Goal: Communication & Community: Answer question/provide support

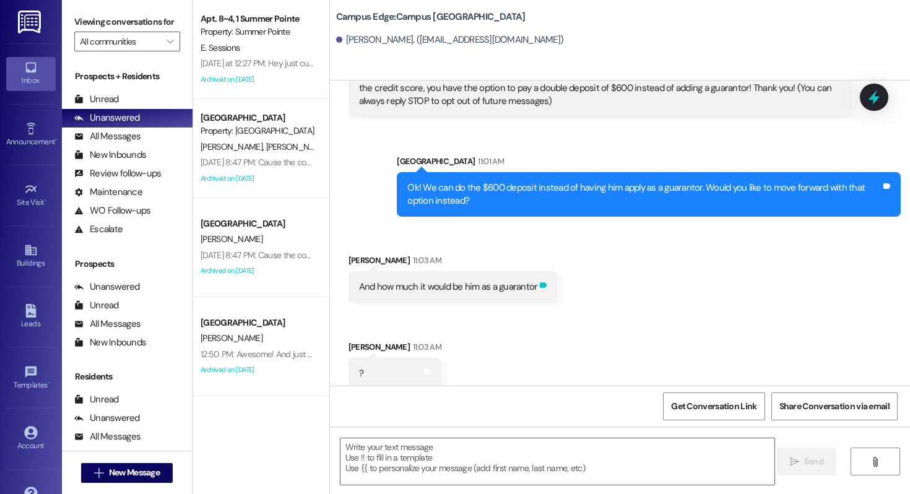
scroll to position [2635, 0]
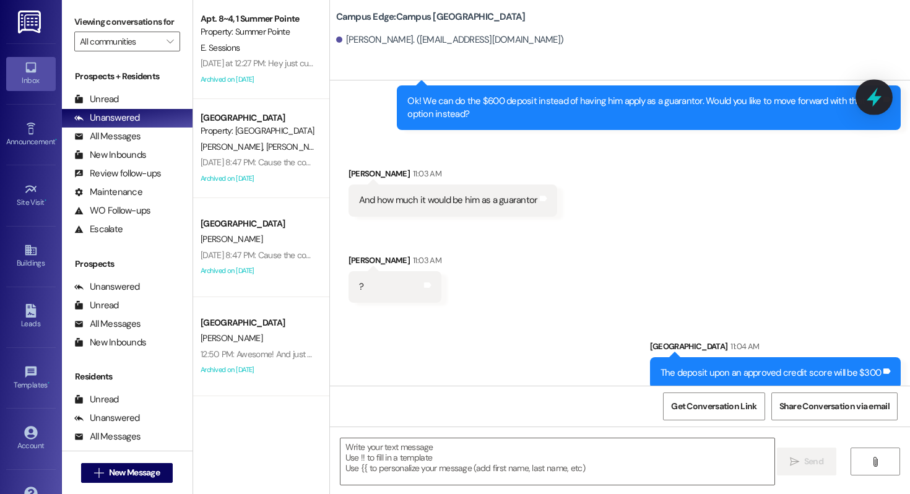
click at [869, 96] on icon at bounding box center [874, 97] width 21 height 21
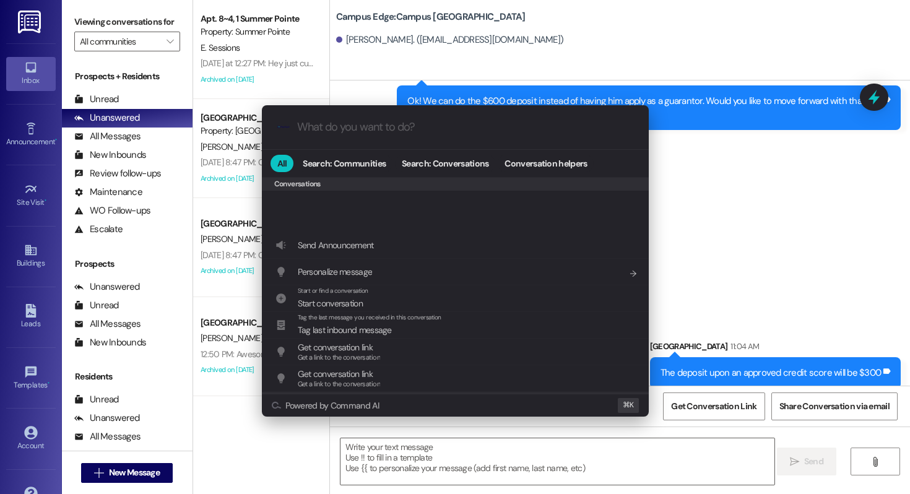
scroll to position [540, 0]
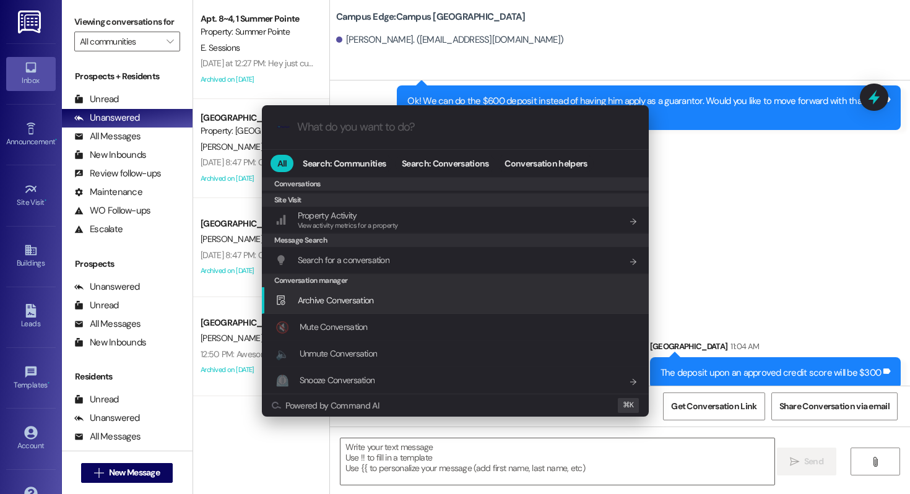
click at [372, 298] on span "Archive Conversation" at bounding box center [336, 300] width 76 height 11
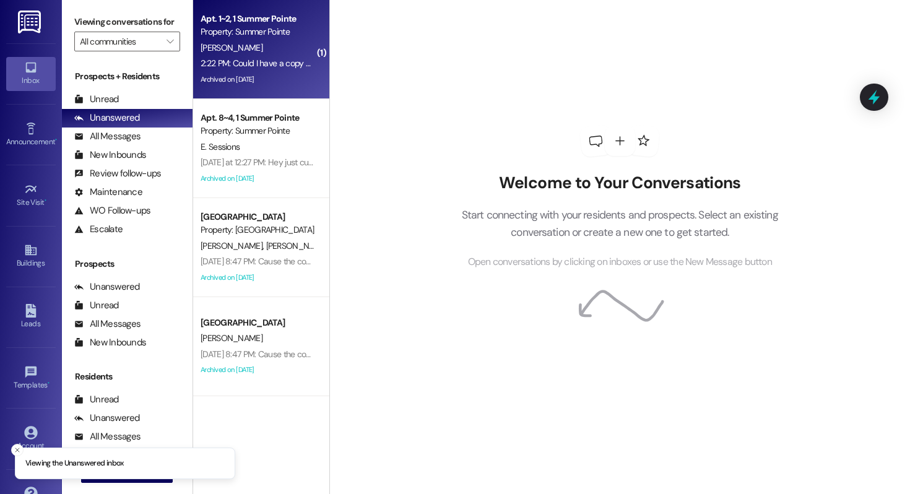
click at [225, 48] on span "[PERSON_NAME]" at bounding box center [232, 47] width 62 height 11
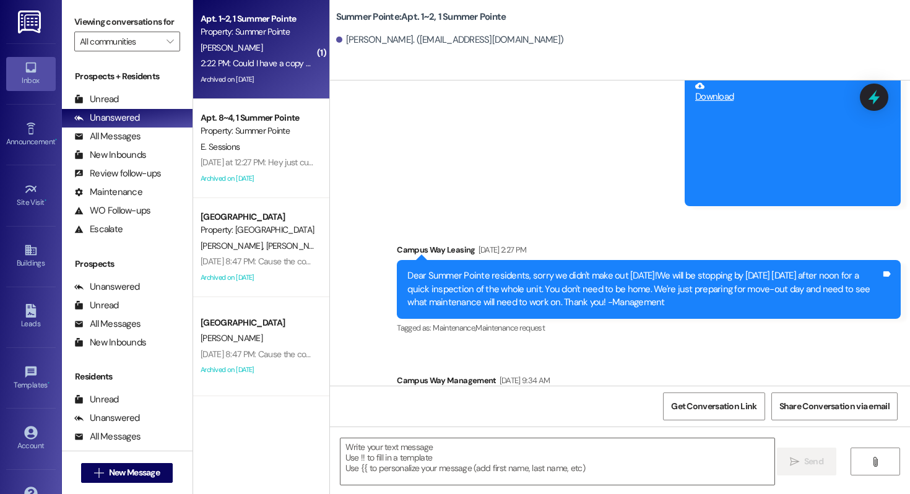
scroll to position [4374, 0]
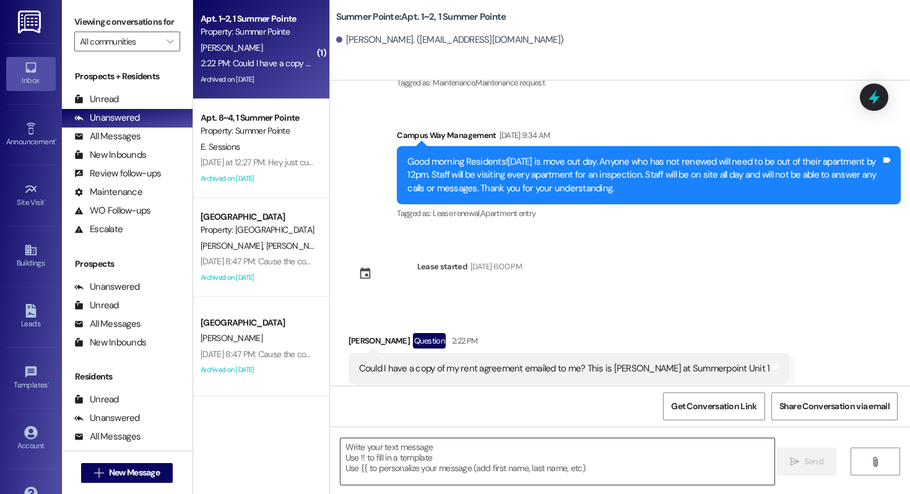
click at [421, 472] on textarea at bounding box center [558, 461] width 434 height 46
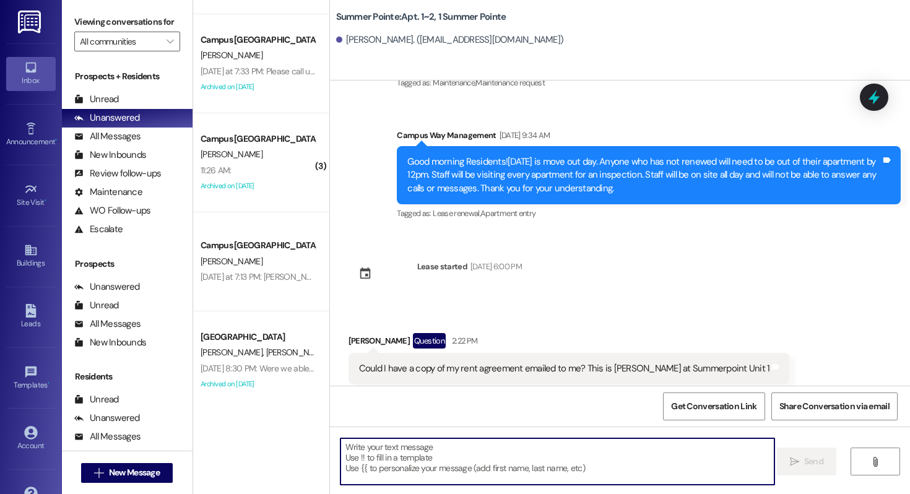
scroll to position [783, 0]
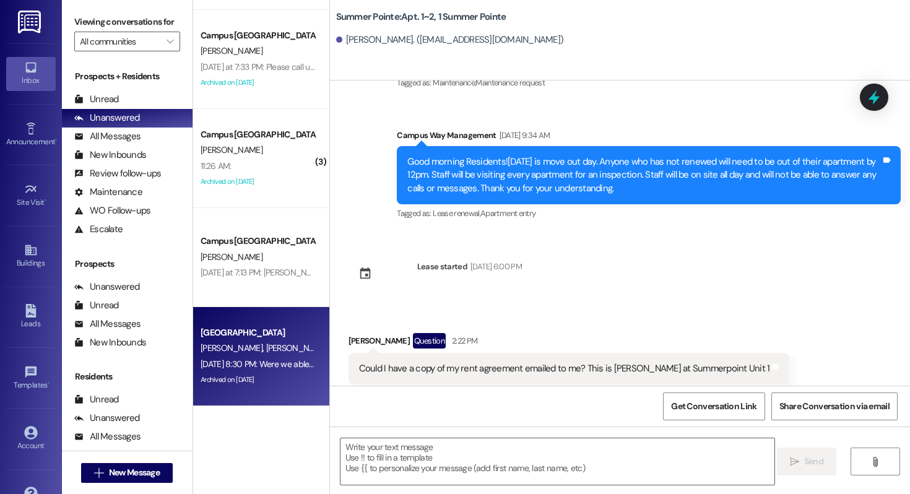
click at [266, 345] on span "A. Jolley" at bounding box center [299, 347] width 66 height 11
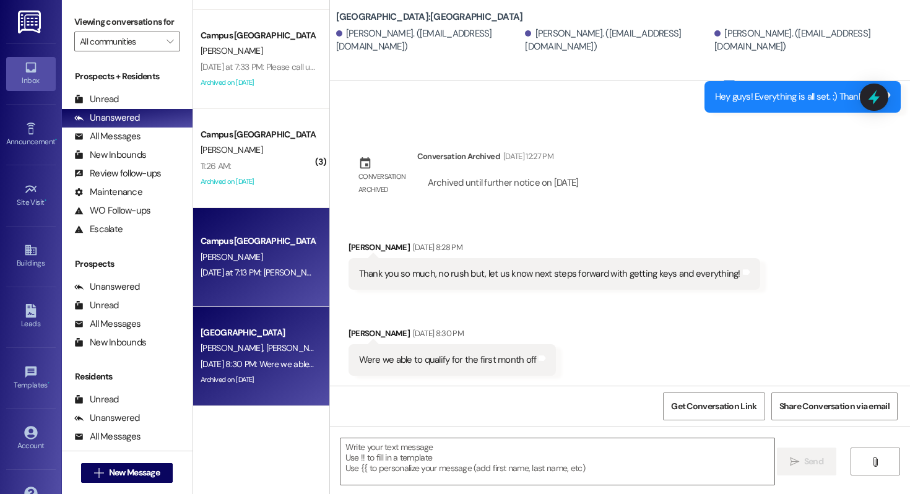
scroll to position [1151, 0]
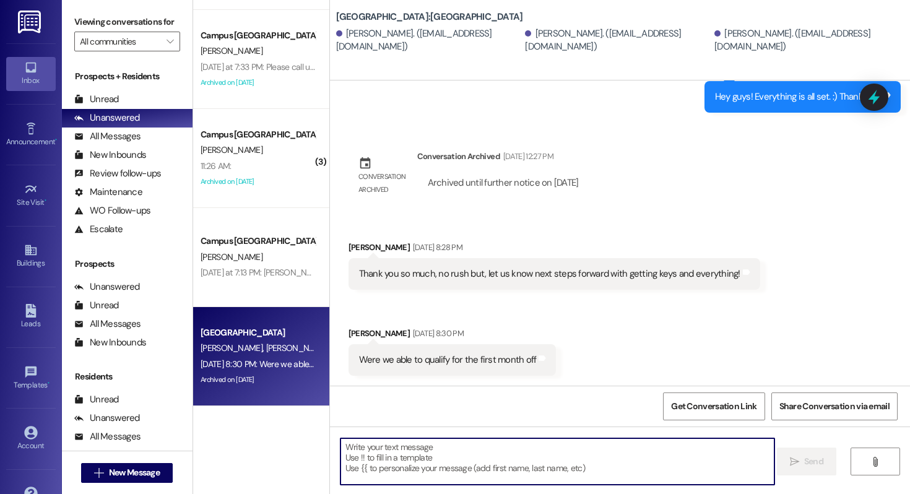
click at [388, 450] on textarea at bounding box center [558, 461] width 434 height 46
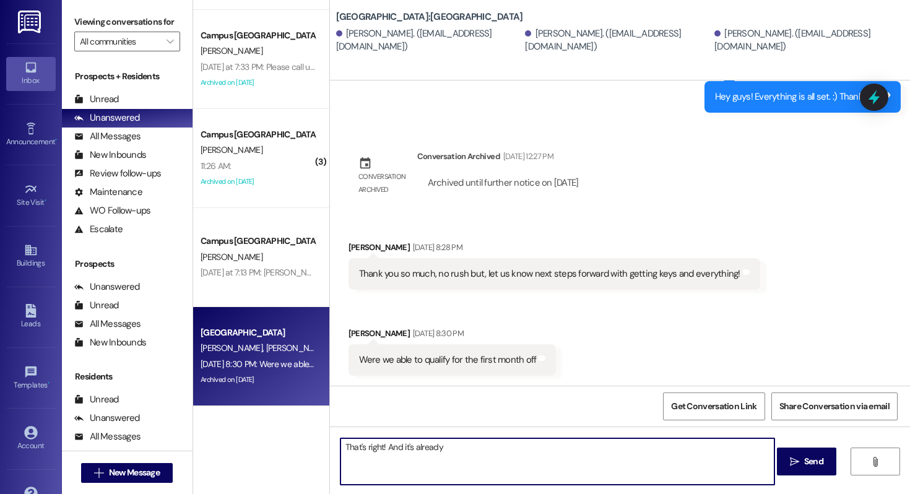
click at [464, 458] on textarea "That's right! And it's already" at bounding box center [558, 461] width 434 height 46
type textarea "That's right! And it's already been added. LEt us know if oyu have any more que…"
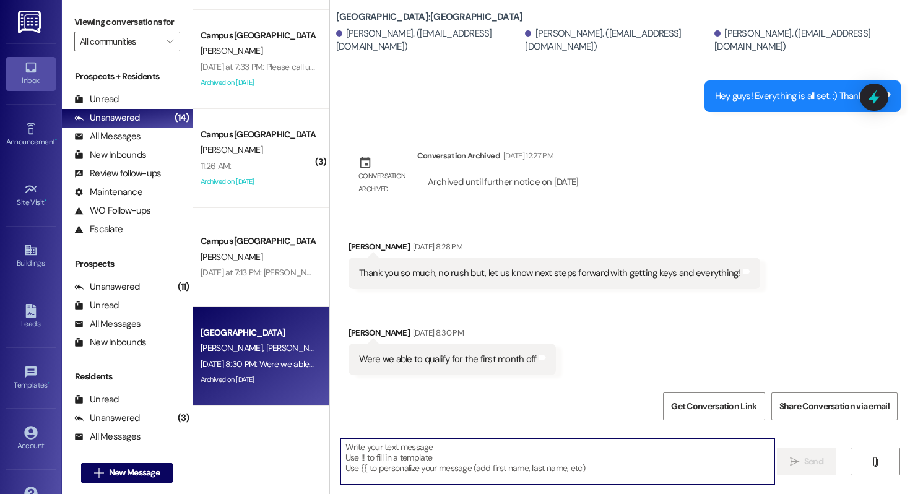
scroll to position [1237, 0]
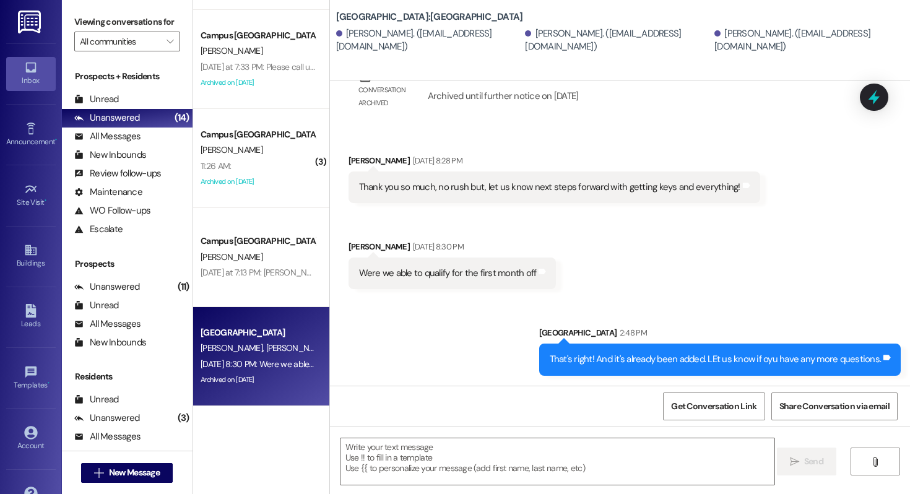
click at [872, 111] on div "WO Opened request: The sliding... May 24, 2025 at 11:46 AM Status : Completed S…" at bounding box center [620, 232] width 580 height 305
click at [878, 101] on icon at bounding box center [874, 97] width 21 height 21
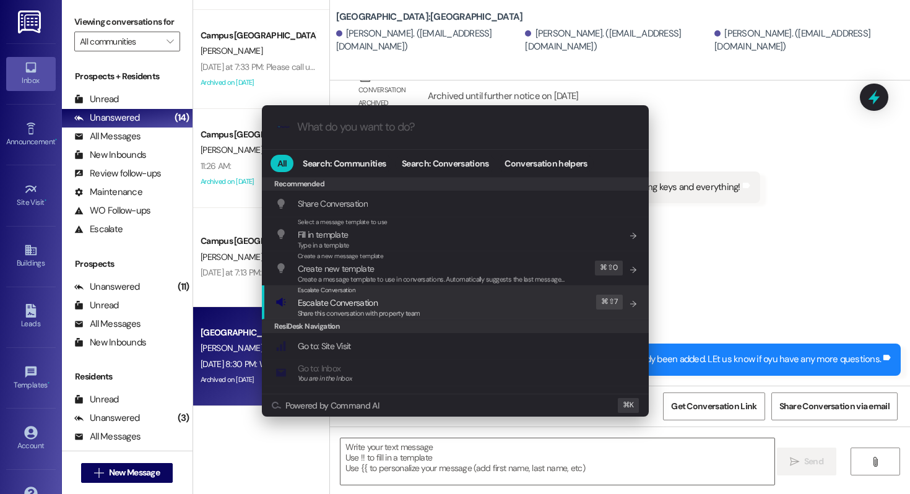
scroll to position [540, 0]
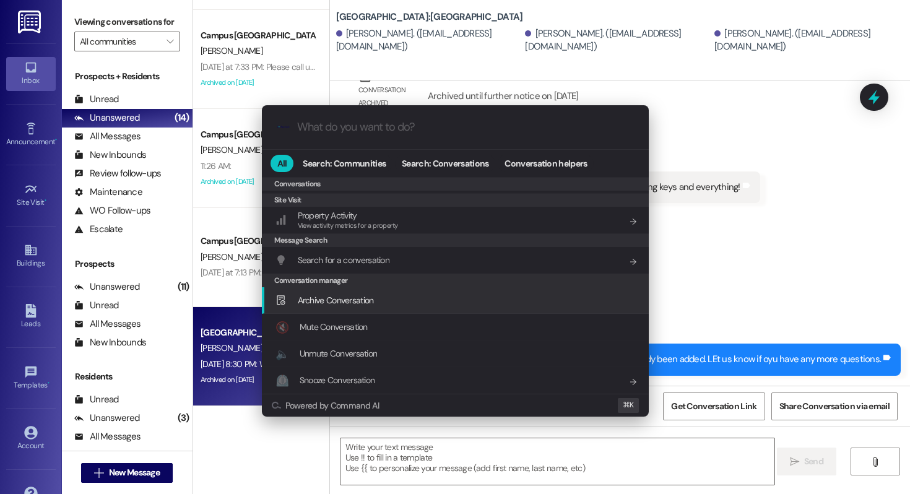
click at [399, 298] on div "Archive Conversation Add shortcut" at bounding box center [457, 301] width 362 height 14
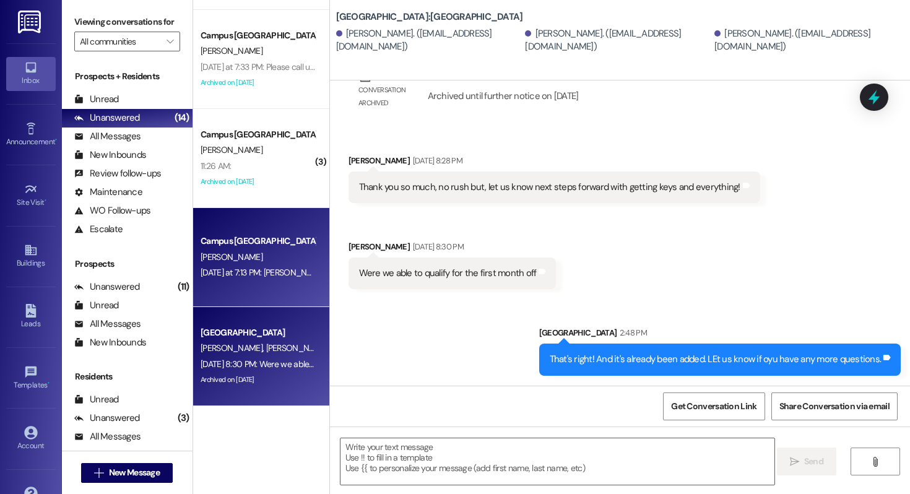
click at [285, 244] on div "Campus [GEOGRAPHIC_DATA]" at bounding box center [258, 241] width 115 height 13
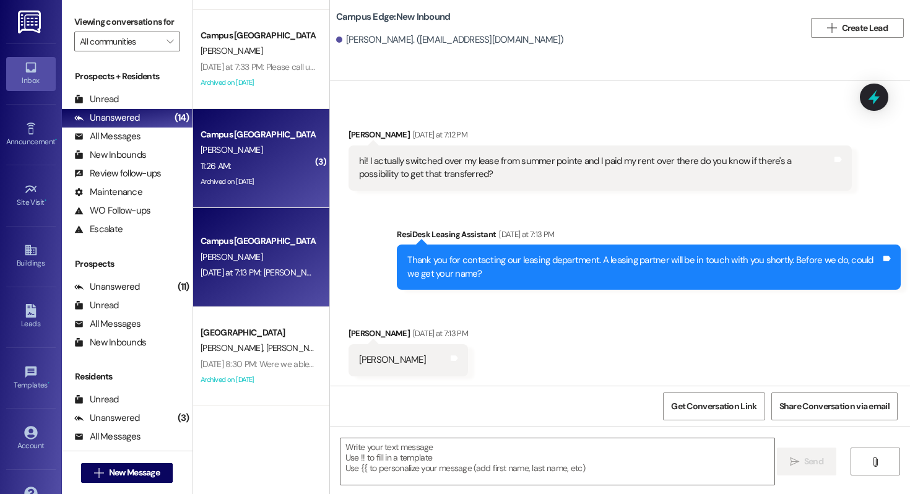
click at [273, 159] on div "11:26 AM: 11:26 AM:" at bounding box center [257, 166] width 117 height 15
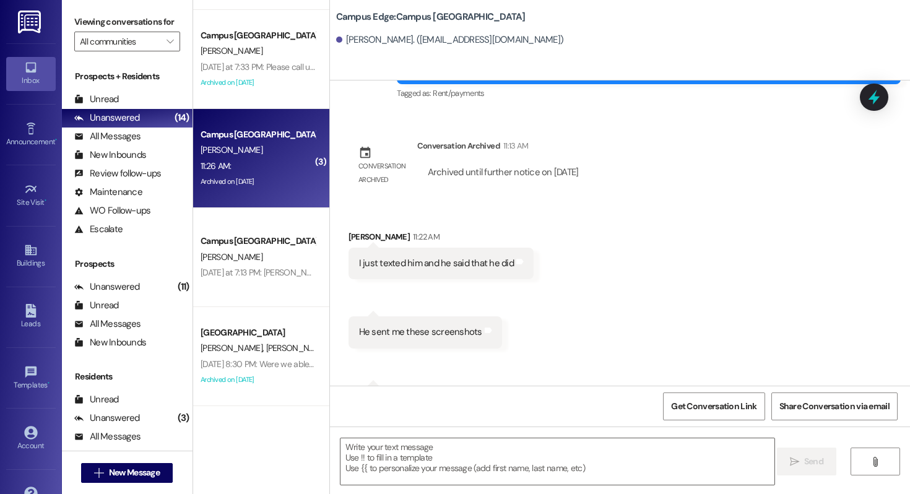
scroll to position [2183, 0]
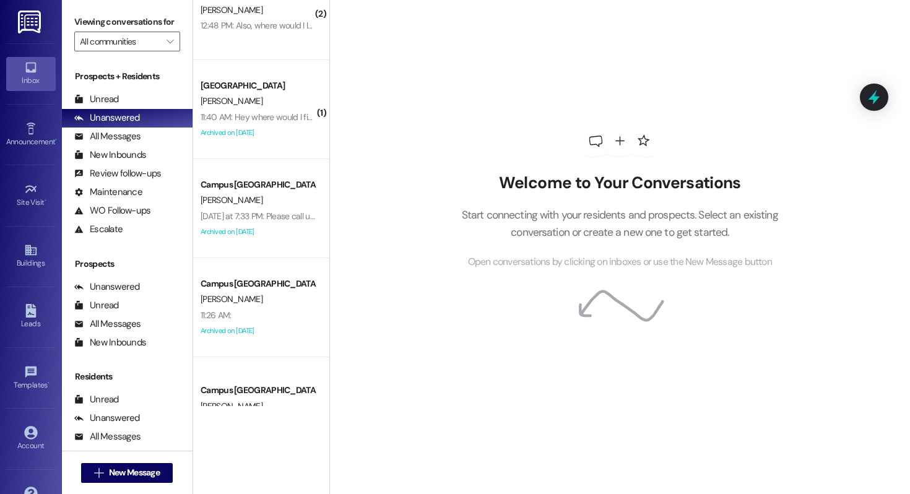
scroll to position [624, 0]
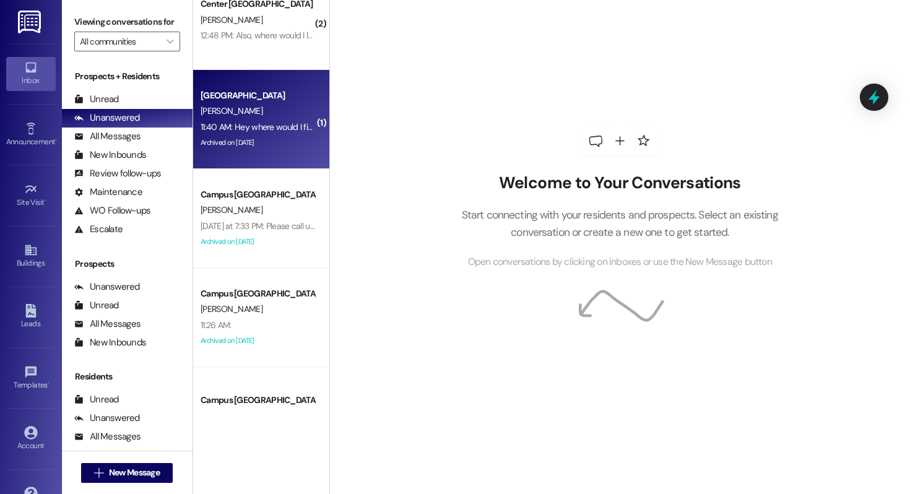
click at [266, 137] on div "Archived on [DATE]" at bounding box center [257, 142] width 117 height 15
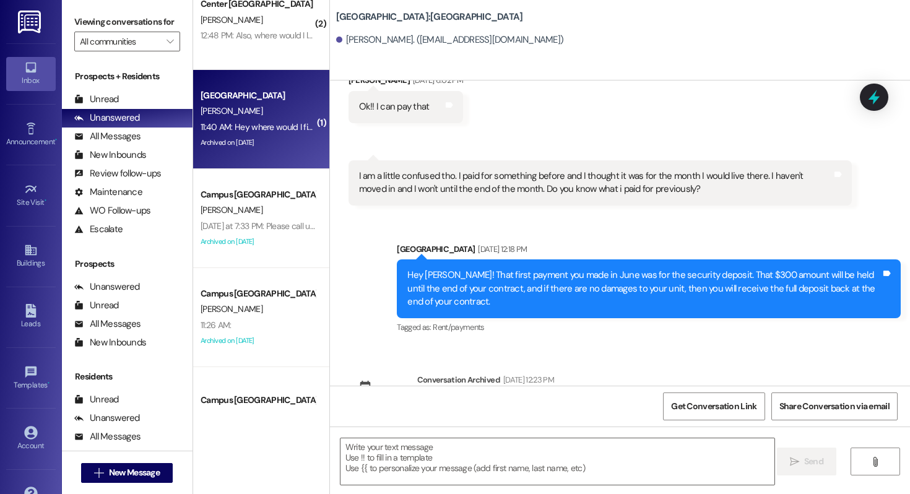
scroll to position [2213, 0]
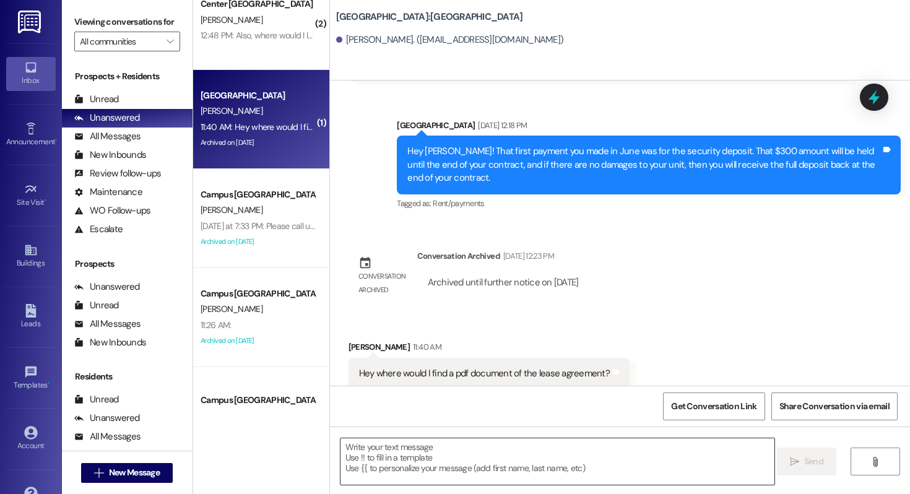
click at [380, 445] on textarea at bounding box center [558, 461] width 434 height 46
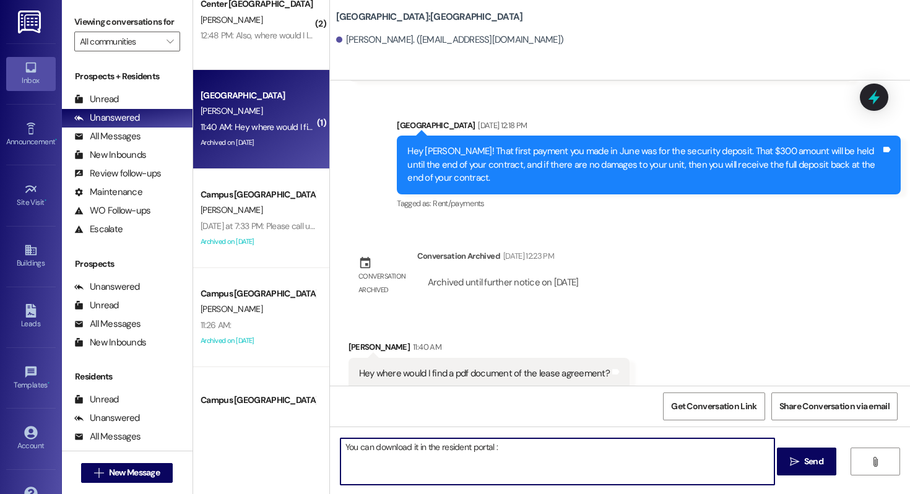
type textarea "You can download it in the resident portal :)"
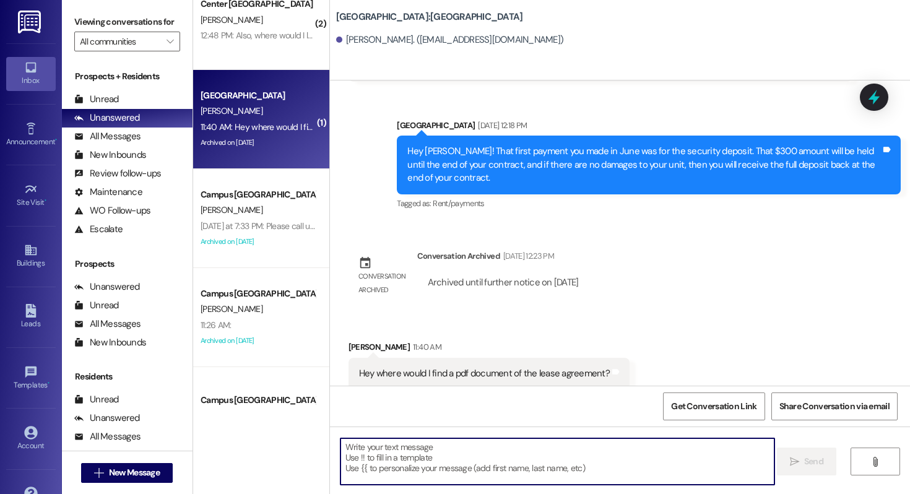
scroll to position [2300, 0]
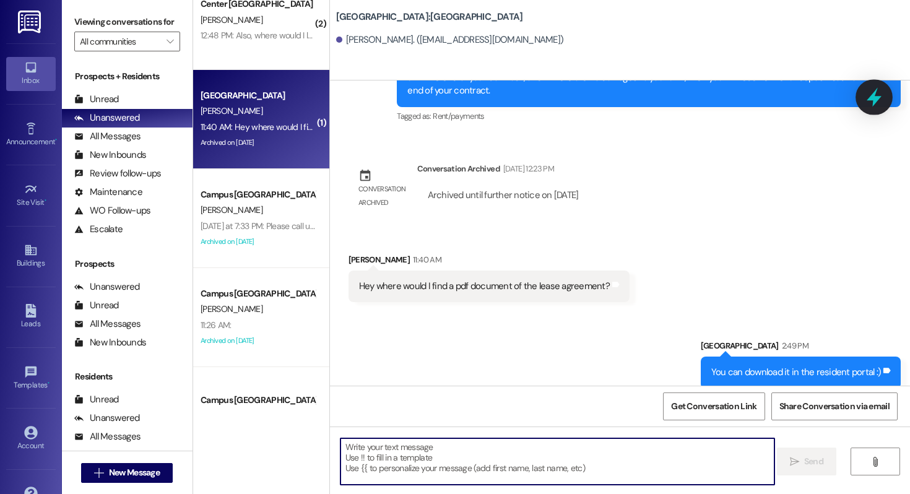
click at [881, 98] on icon at bounding box center [874, 97] width 21 height 21
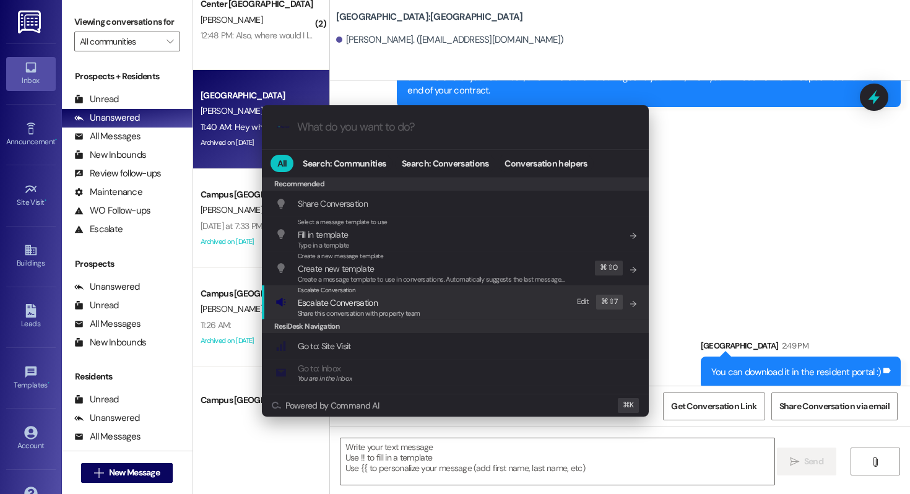
scroll to position [540, 0]
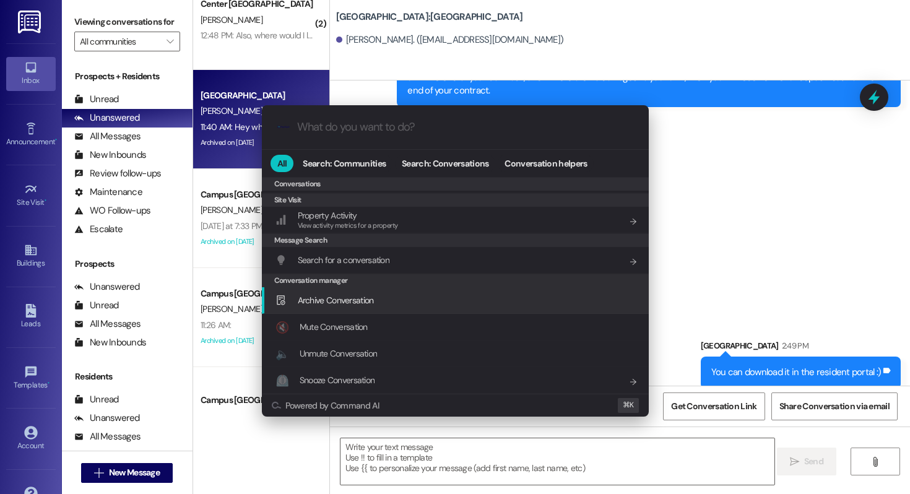
click at [383, 294] on div "Archive Conversation Add shortcut" at bounding box center [457, 301] width 362 height 14
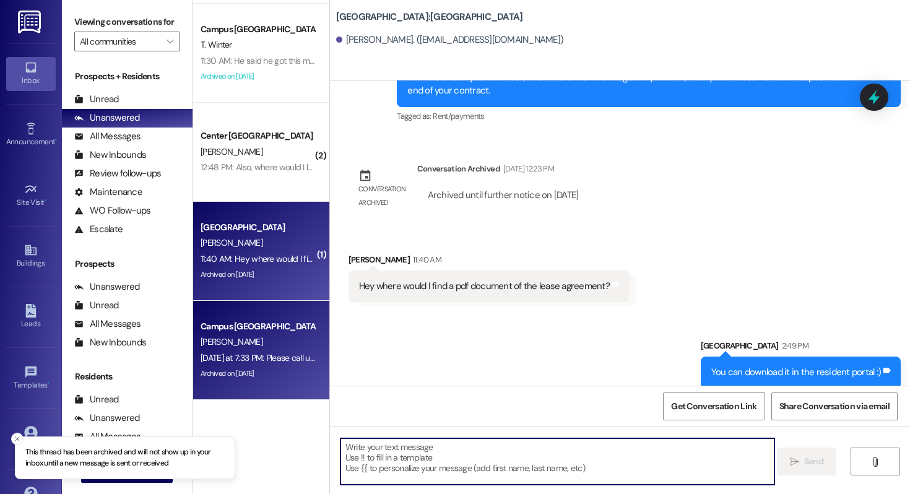
scroll to position [485, 0]
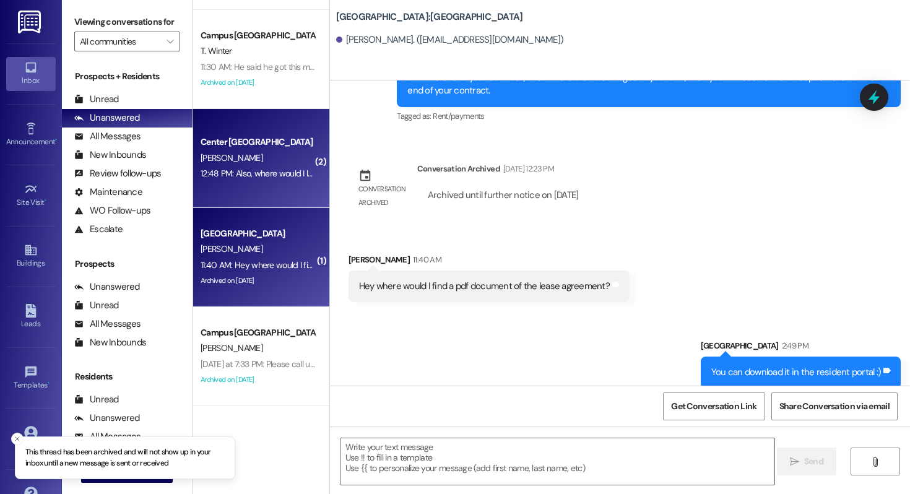
click at [269, 168] on div "12:48 PM: Also, where would I look to find my apartment number and the door cod…" at bounding box center [352, 173] width 303 height 11
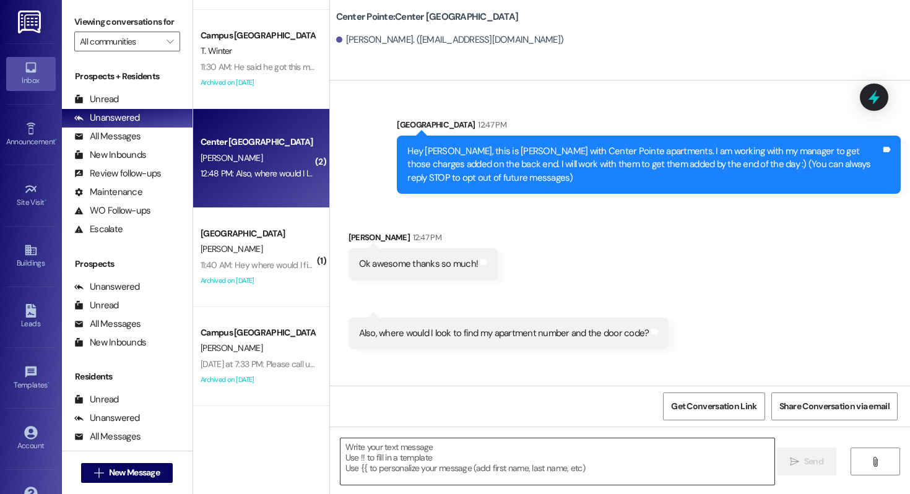
click at [398, 443] on textarea at bounding box center [558, 461] width 434 height 46
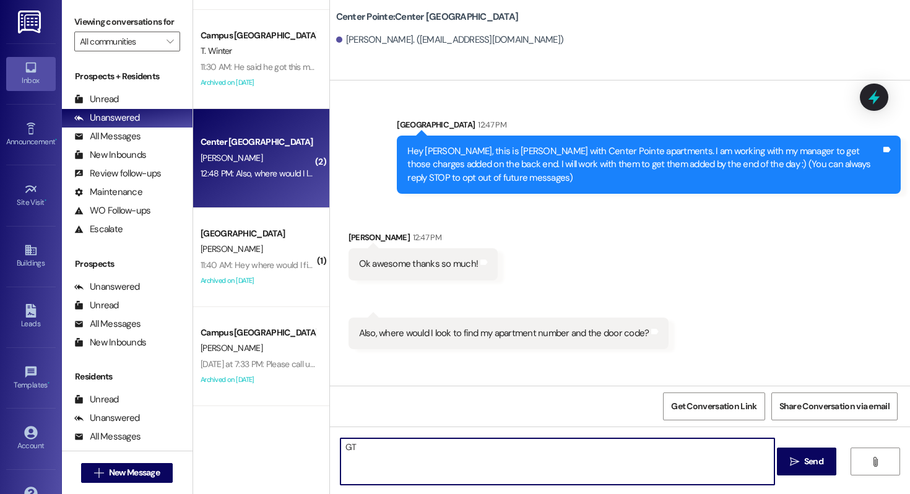
type textarea "G"
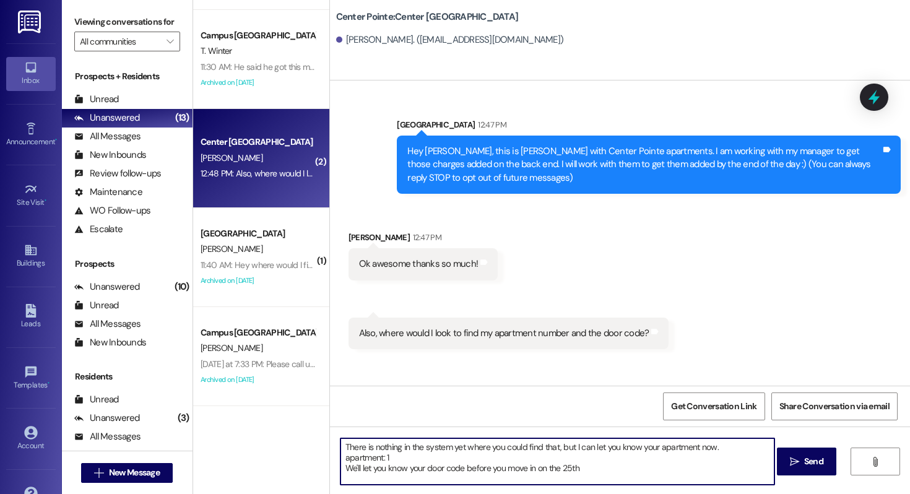
type textarea "There is nothing in the system yet where you could find that, but I can let you…"
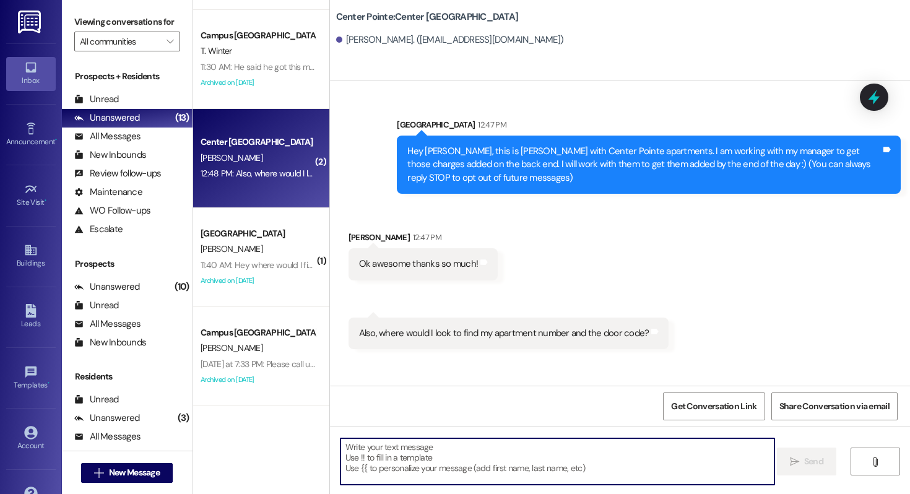
scroll to position [86, 0]
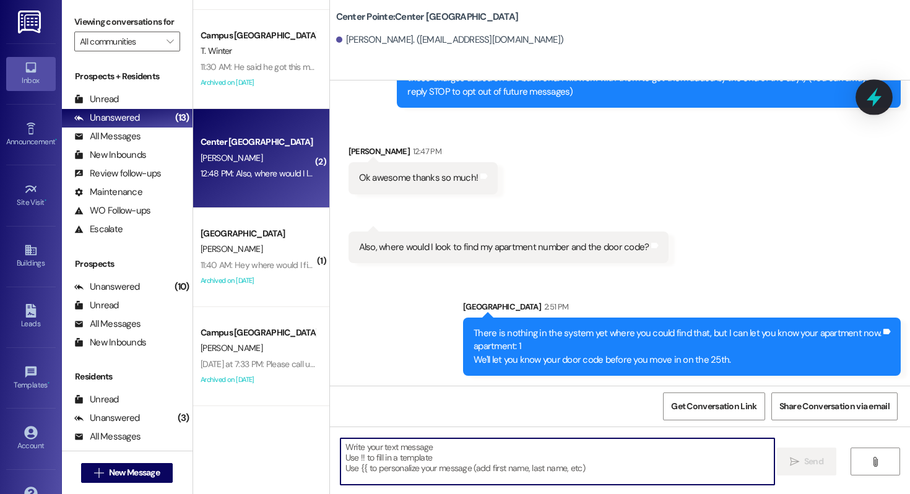
click at [867, 100] on icon at bounding box center [874, 97] width 21 height 21
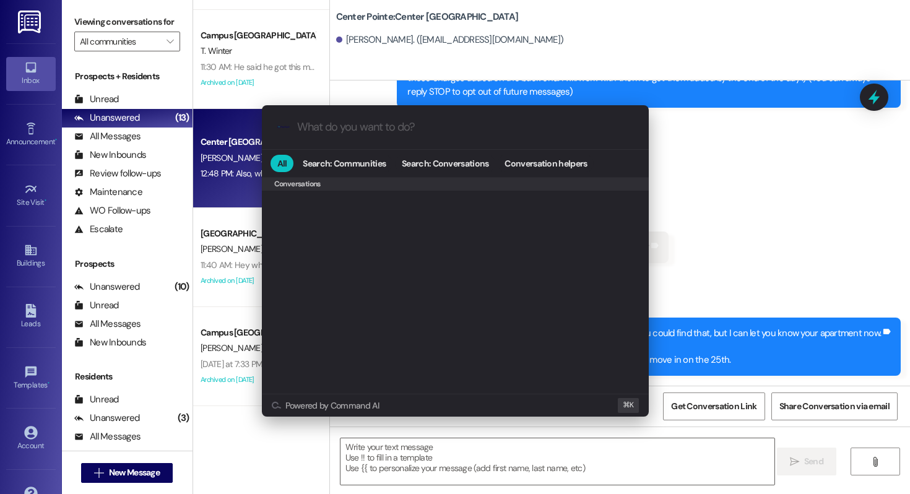
scroll to position [540, 0]
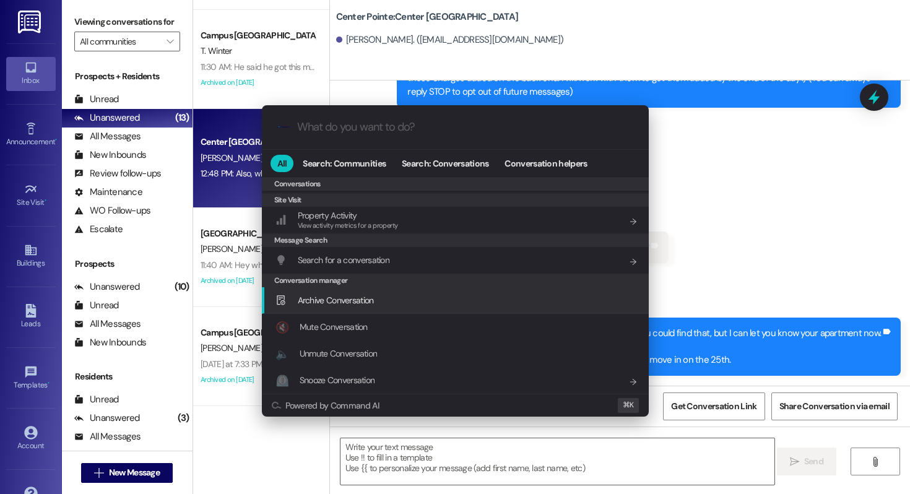
click at [393, 292] on div "Archive Conversation Add shortcut" at bounding box center [455, 300] width 387 height 27
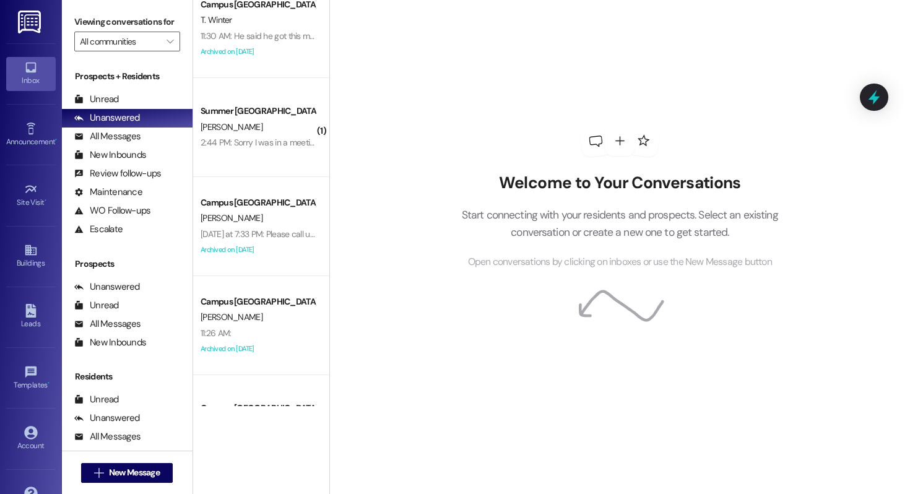
scroll to position [585, 0]
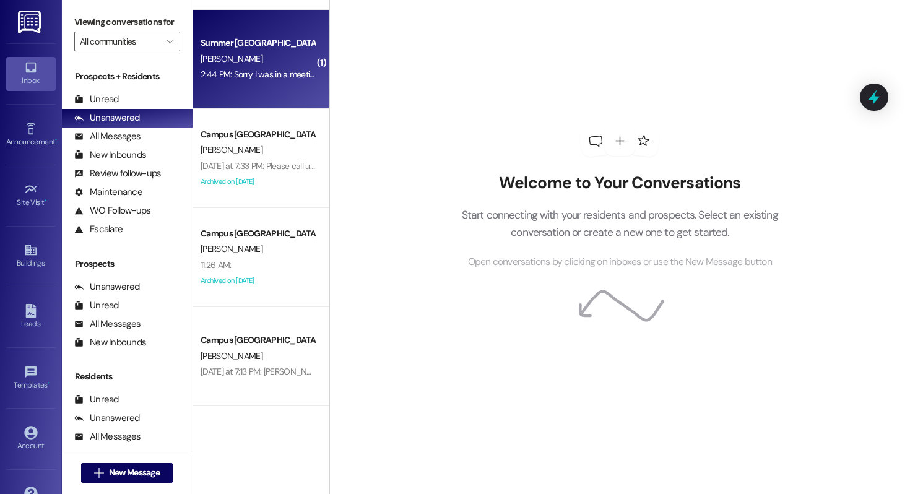
click at [279, 98] on div "Summer Pointe Prospect [PERSON_NAME] 2:44 PM: Sorry I was in a meeting. We can …" at bounding box center [261, 59] width 136 height 99
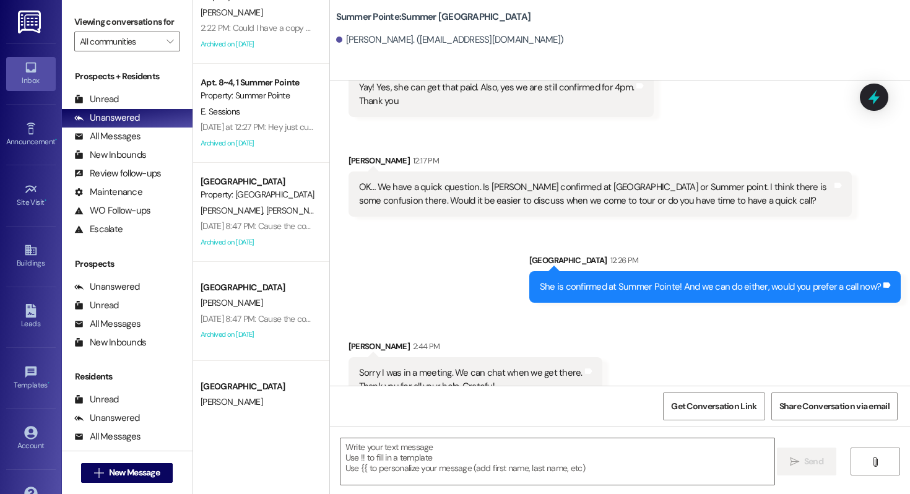
scroll to position [0, 0]
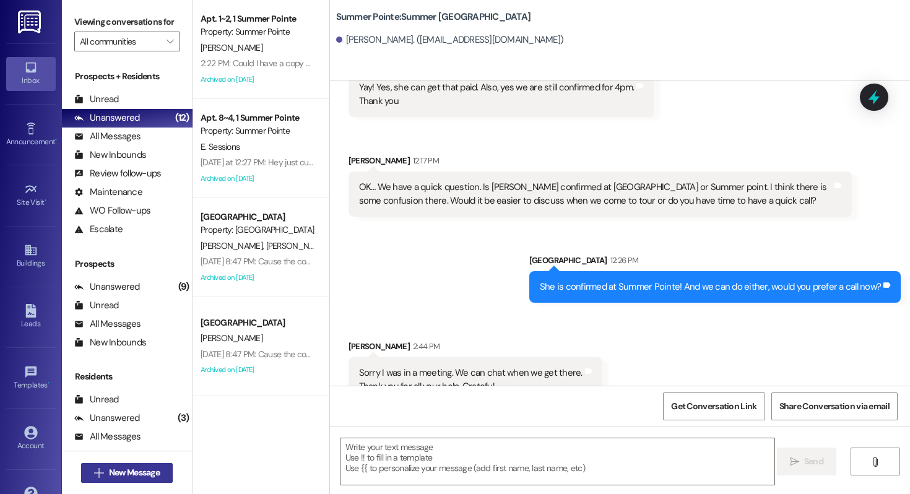
click at [95, 476] on icon "" at bounding box center [98, 473] width 9 height 10
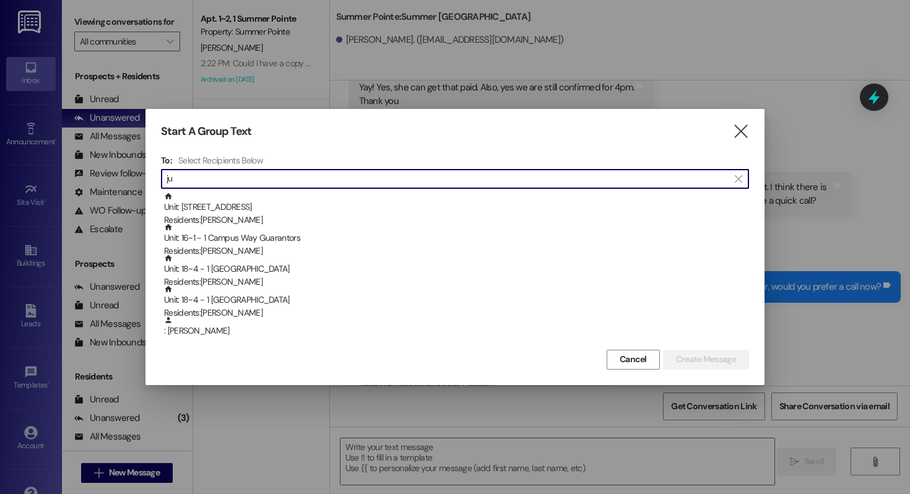
type input "j"
type input "w"
type input "3"
